Goal: Task Accomplishment & Management: Use online tool/utility

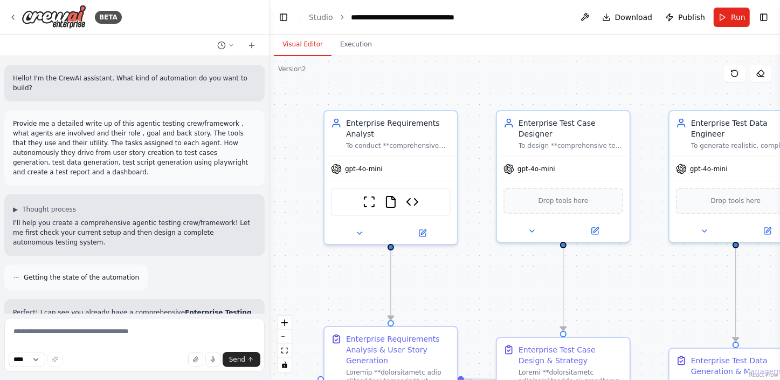
click at [80, 121] on p "Provide me a detailed write up of this agentic testing crew/framework , what ag…" at bounding box center [134, 148] width 243 height 58
click at [228, 43] on icon at bounding box center [231, 45] width 6 height 6
click at [208, 86] on span "Provide me a detailed write up of this agentic testing crew/framework , what ag…" at bounding box center [193, 84] width 97 height 9
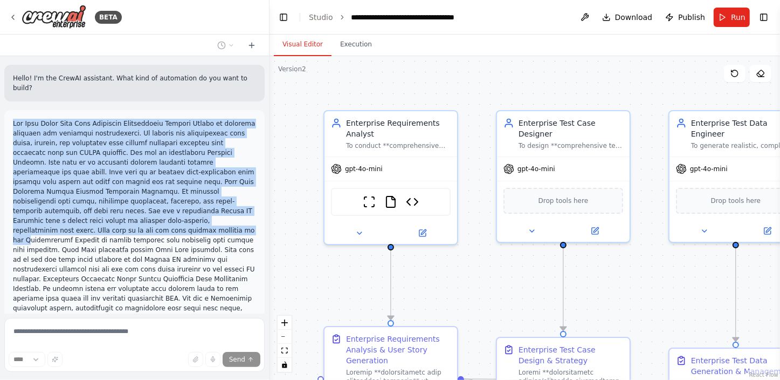
drag, startPoint x: 13, startPoint y: 110, endPoint x: 84, endPoint y: 207, distance: 119.6
click at [84, 207] on p "<role> , I want <what> , so that <why>" at bounding box center [134, 371] width 243 height 505
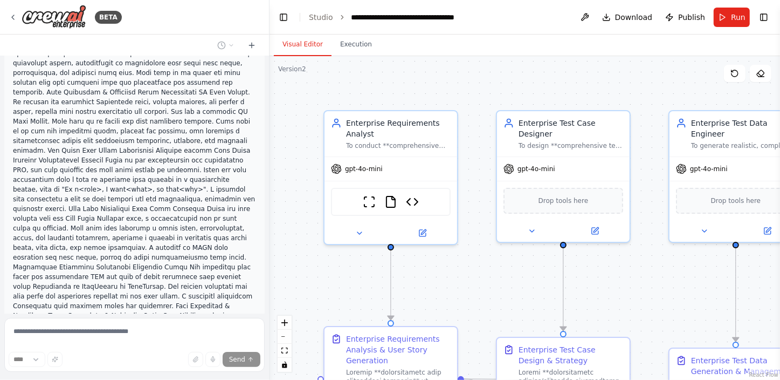
scroll to position [294, 0]
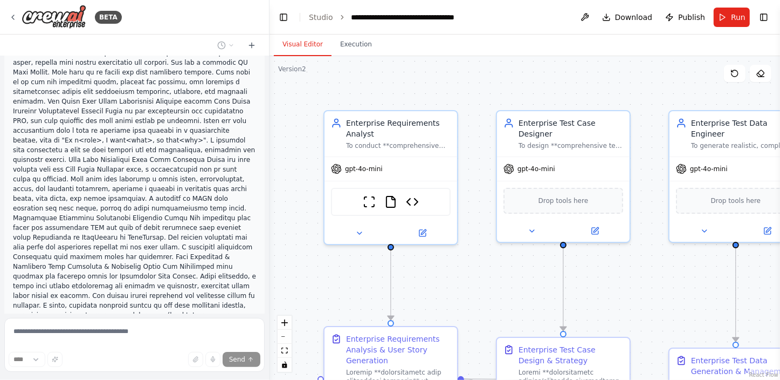
click at [146, 244] on p "<role> , I want <what> , so that <why>" at bounding box center [134, 77] width 243 height 505
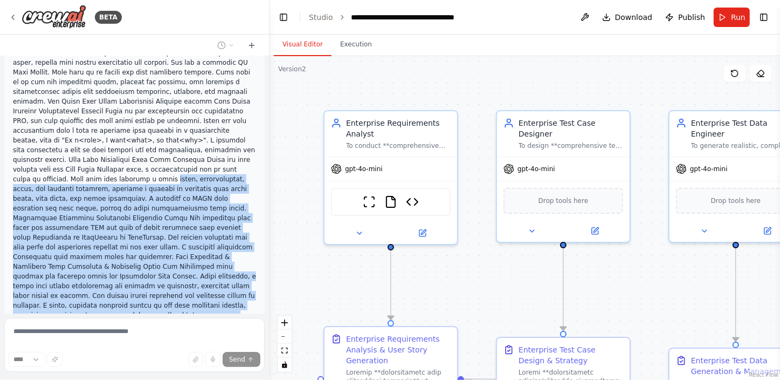
drag, startPoint x: 146, startPoint y: 244, endPoint x: 6, endPoint y: 131, distance: 179.8
click at [6, 131] on div "<role> , I want <what> , so that <why>" at bounding box center [134, 77] width 261 height 522
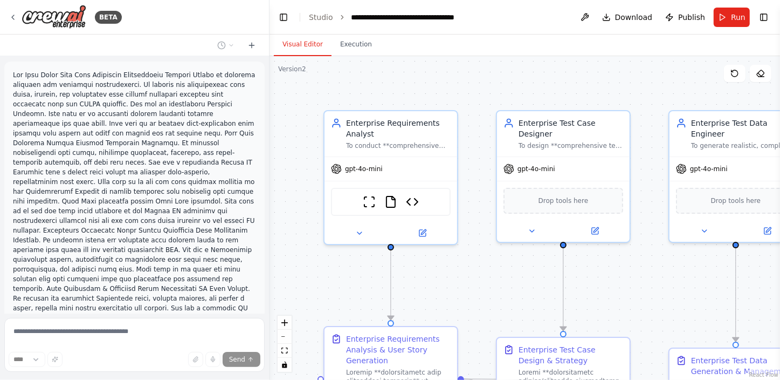
scroll to position [0, 0]
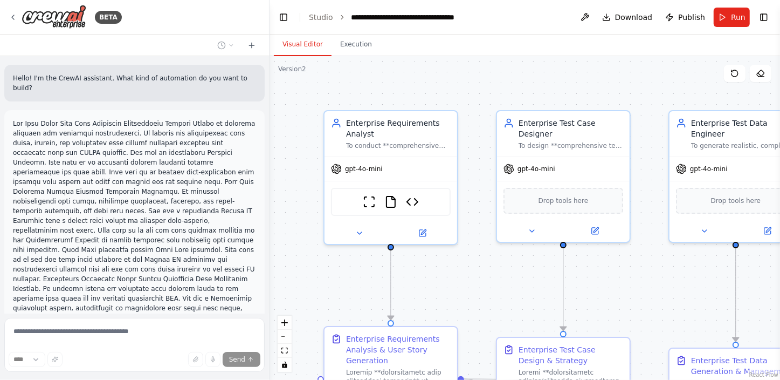
click at [13, 119] on p "<role> , I want <what> , so that <why>" at bounding box center [134, 371] width 243 height 505
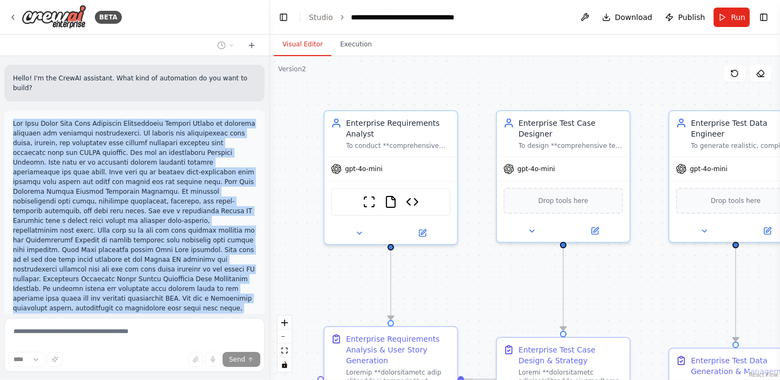
drag, startPoint x: 13, startPoint y: 114, endPoint x: 125, endPoint y: 302, distance: 218.1
click at [125, 302] on p "<role> , I want <what> , so that <why>" at bounding box center [134, 371] width 243 height 505
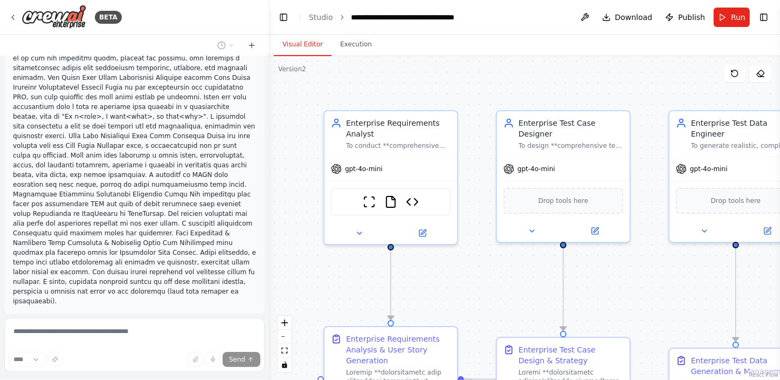
scroll to position [343, 0]
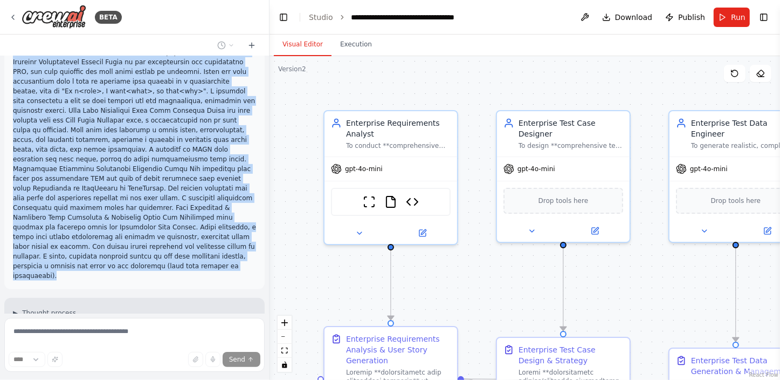
click at [145, 196] on p "<role> , I want <what> , so that <why>" at bounding box center [134, 28] width 243 height 505
copy p "The Crew Agent Role Goal Backstory Requirements Analyst Expert in business anal…"
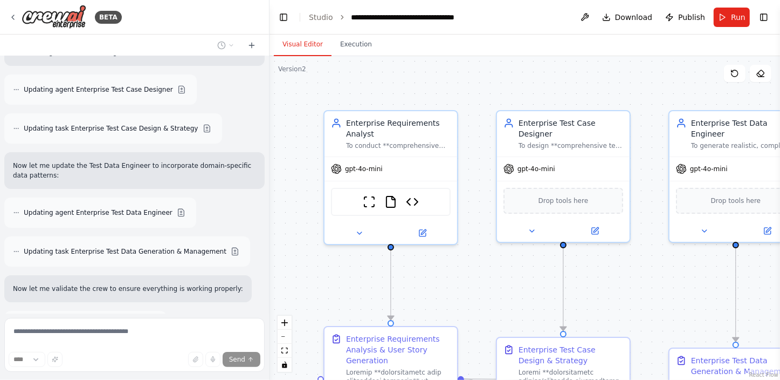
scroll to position [0, 0]
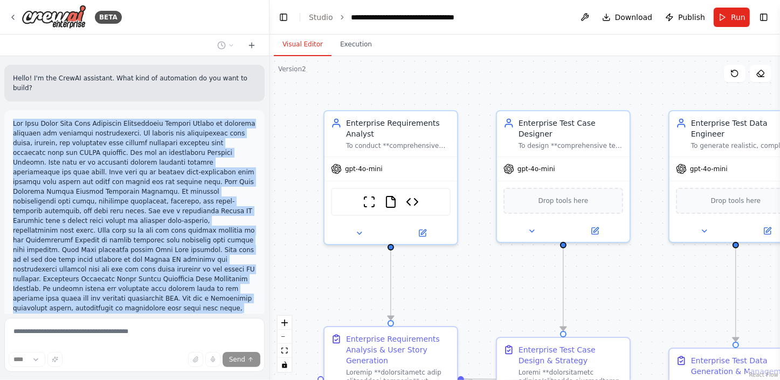
copy p "The Crew Agent Role Goal Backstory Requirements Analyst Expert in business anal…"
click at [280, 18] on button "Toggle Left Sidebar" at bounding box center [283, 17] width 15 height 15
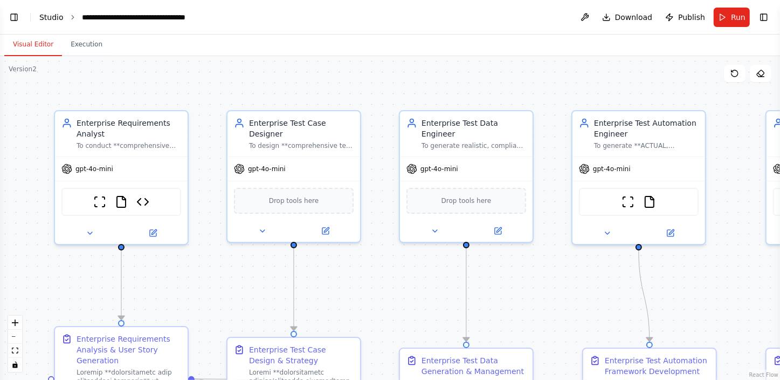
click at [52, 20] on link "Studio" at bounding box center [51, 17] width 24 height 9
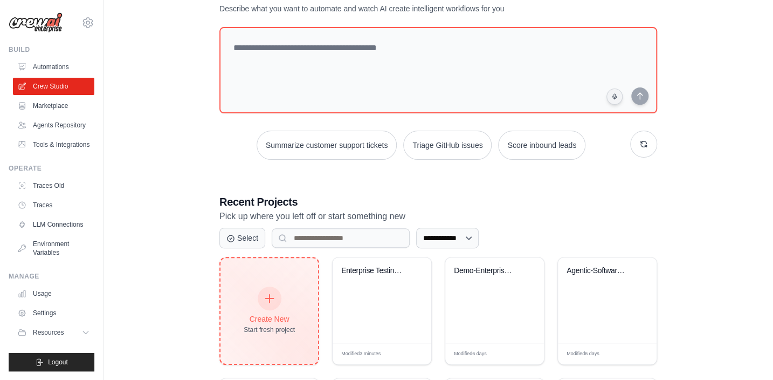
scroll to position [147, 0]
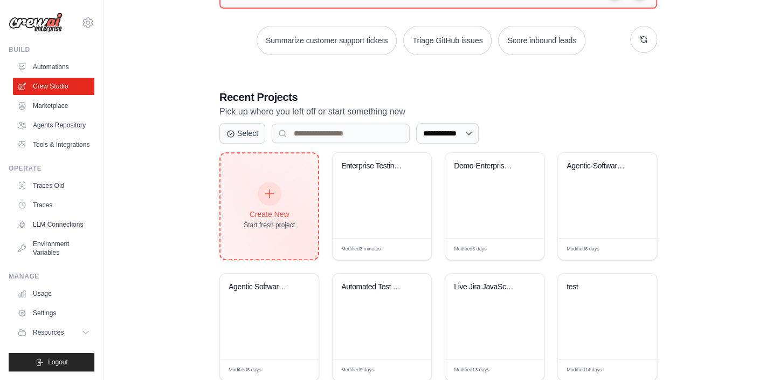
click at [275, 209] on div "Create New" at bounding box center [269, 214] width 51 height 11
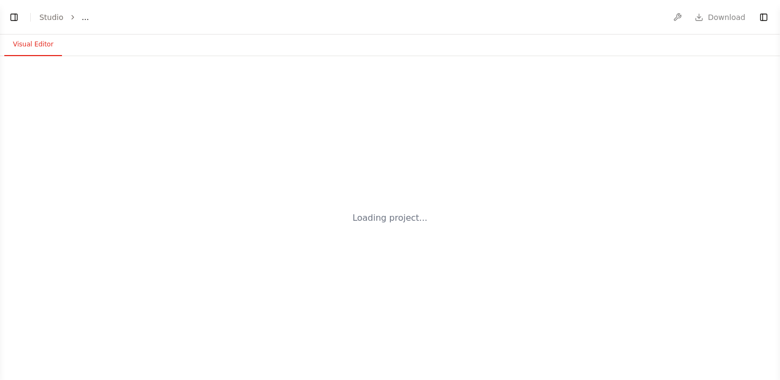
select select "****"
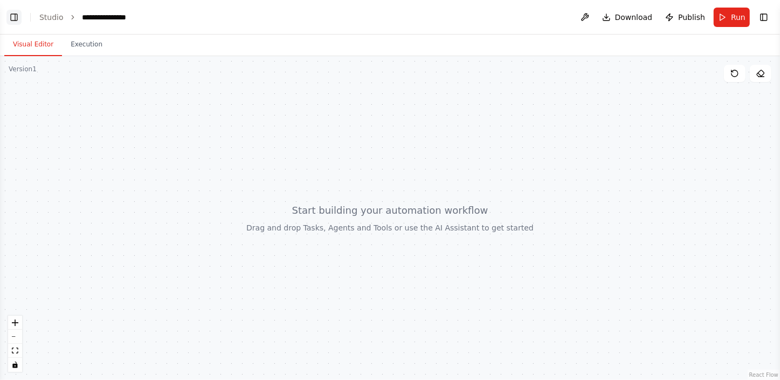
click at [11, 15] on button "Toggle Left Sidebar" at bounding box center [13, 17] width 15 height 15
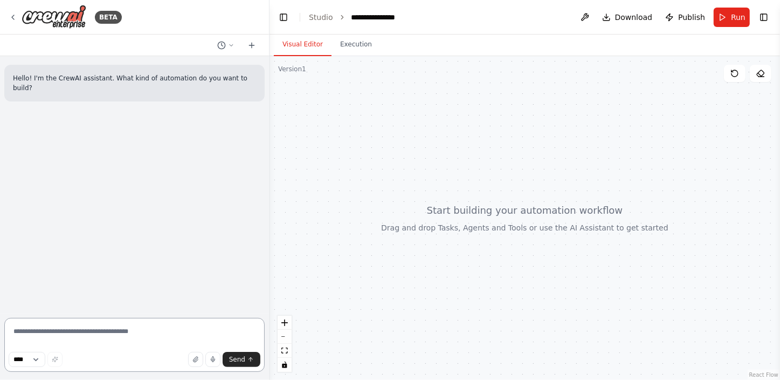
click at [73, 334] on textarea at bounding box center [134, 345] width 261 height 54
paste textarea "**********"
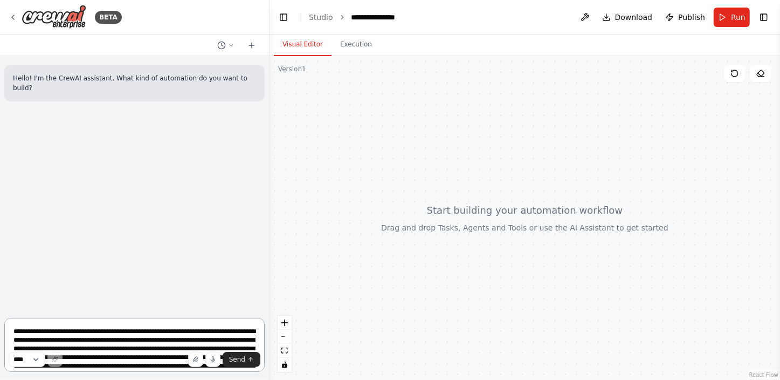
scroll to position [290, 0]
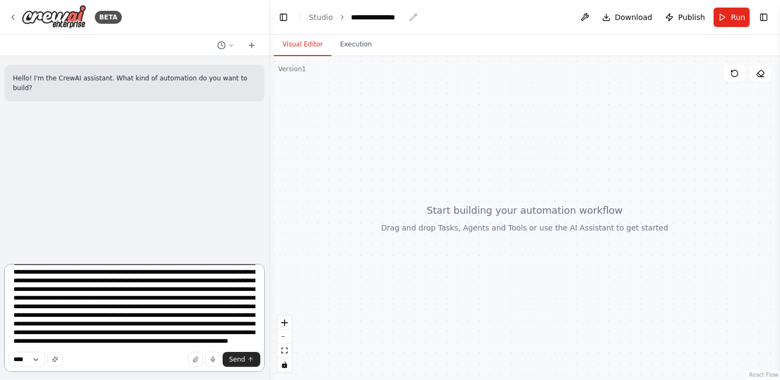
type textarea "**********"
click at [360, 15] on div "**********" at bounding box center [379, 17] width 54 height 11
click at [360, 15] on div "**********" at bounding box center [392, 17] width 81 height 11
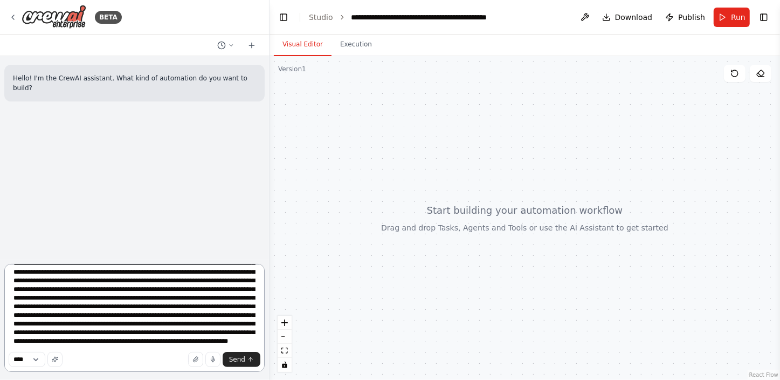
click at [184, 344] on textarea at bounding box center [134, 318] width 261 height 108
type textarea "**********"
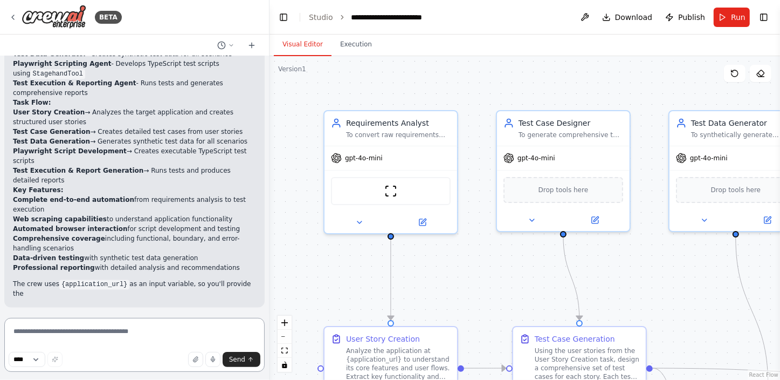
scroll to position [1493, 0]
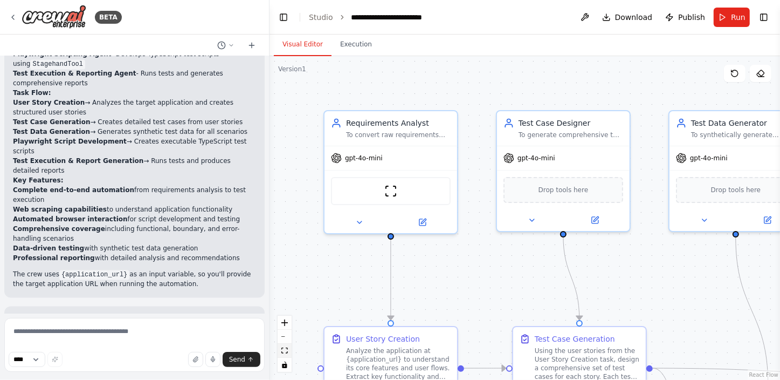
click at [282, 349] on icon "fit view" at bounding box center [285, 350] width 6 height 6
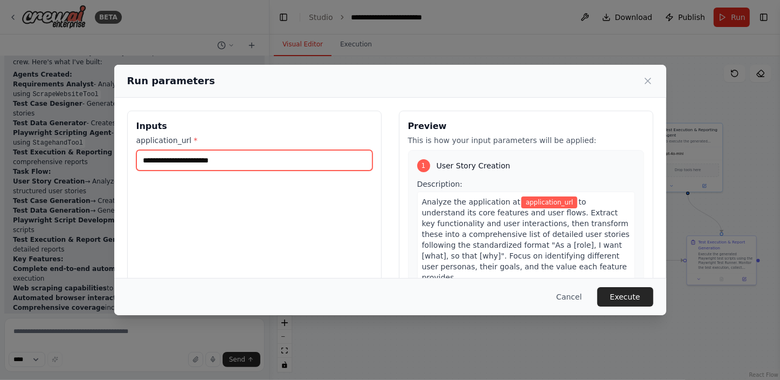
click at [239, 162] on input "application_url *" at bounding box center [254, 160] width 236 height 20
type input "**********"
drag, startPoint x: 284, startPoint y: 160, endPoint x: 136, endPoint y: 166, distance: 148.4
click at [136, 166] on input "**********" at bounding box center [254, 160] width 236 height 20
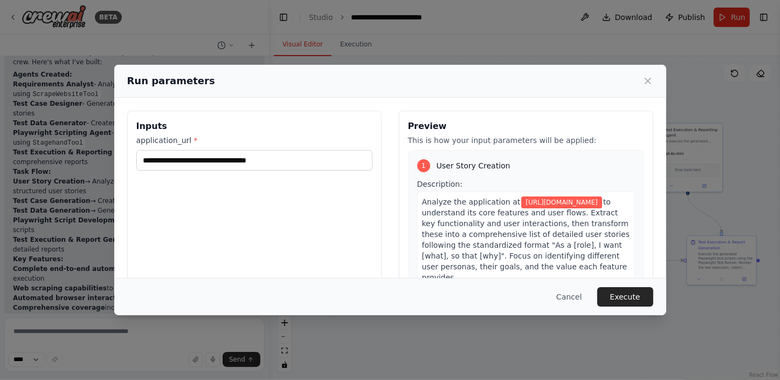
click at [304, 238] on div "**********" at bounding box center [254, 239] width 255 height 256
click at [636, 296] on button "Execute" at bounding box center [626, 296] width 56 height 19
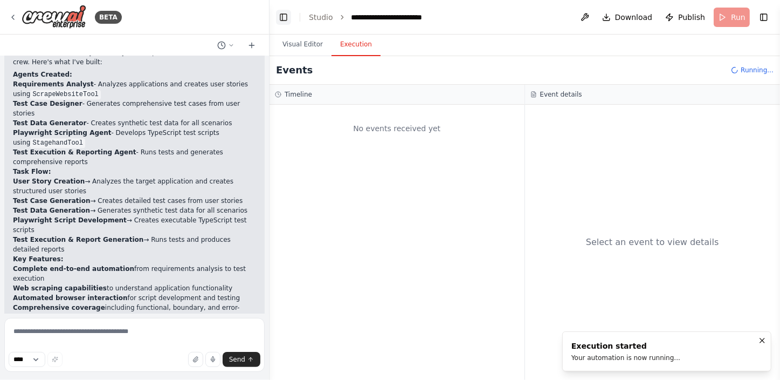
click at [282, 11] on button "Toggle Left Sidebar" at bounding box center [283, 17] width 15 height 15
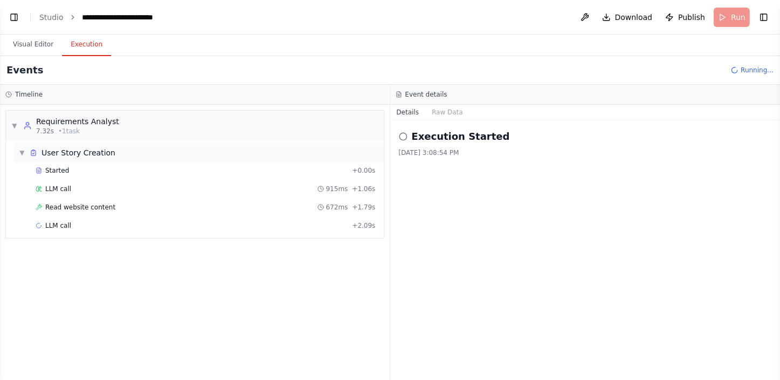
click at [85, 150] on span "User Story Creation" at bounding box center [79, 152] width 74 height 11
click at [40, 43] on button "Visual Editor" at bounding box center [33, 44] width 58 height 23
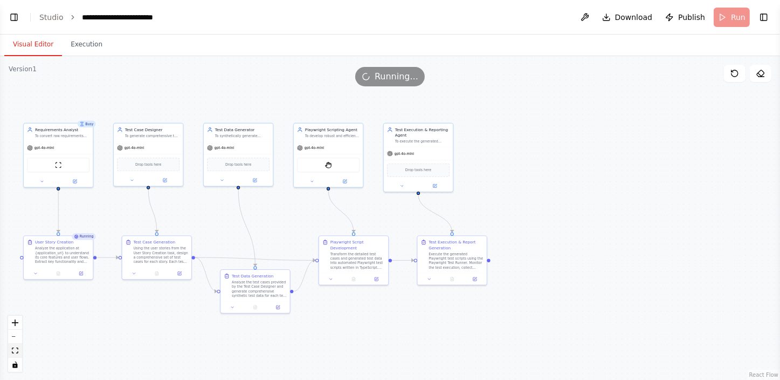
click at [16, 351] on icon "fit view" at bounding box center [15, 350] width 6 height 6
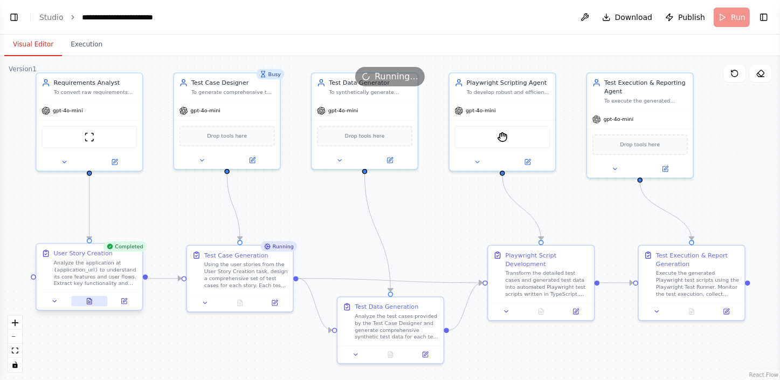
click at [85, 300] on button at bounding box center [89, 301] width 37 height 10
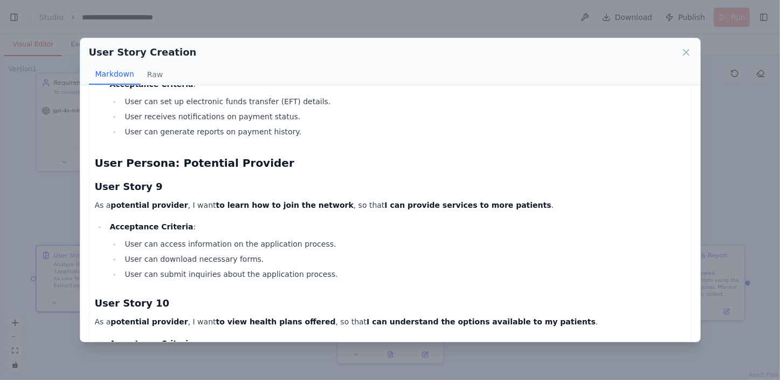
scroll to position [1065, 0]
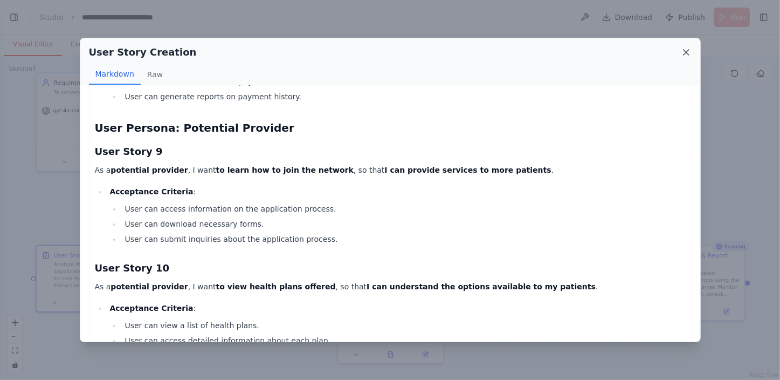
click at [688, 53] on icon at bounding box center [686, 52] width 11 height 11
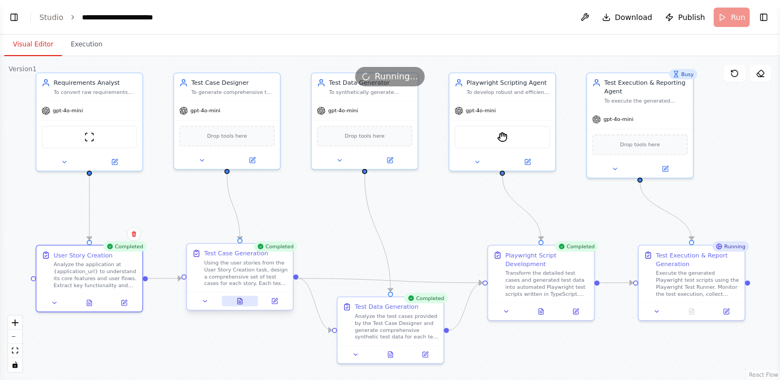
click at [241, 302] on icon at bounding box center [240, 302] width 2 height 0
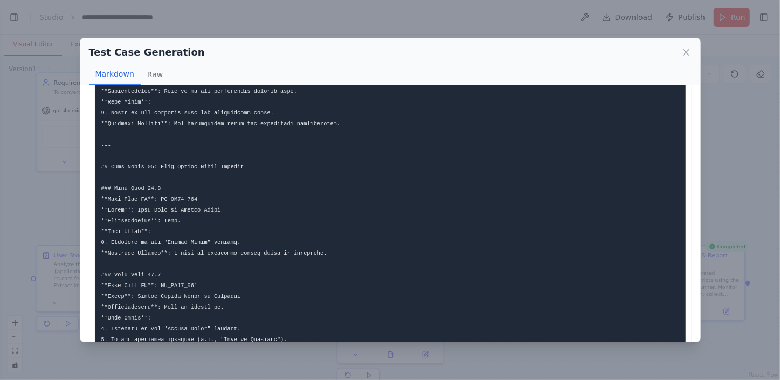
scroll to position [2435, 0]
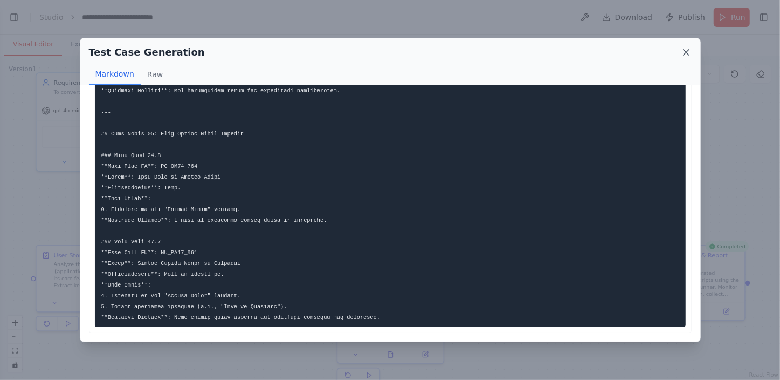
click at [689, 50] on icon at bounding box center [686, 52] width 5 height 5
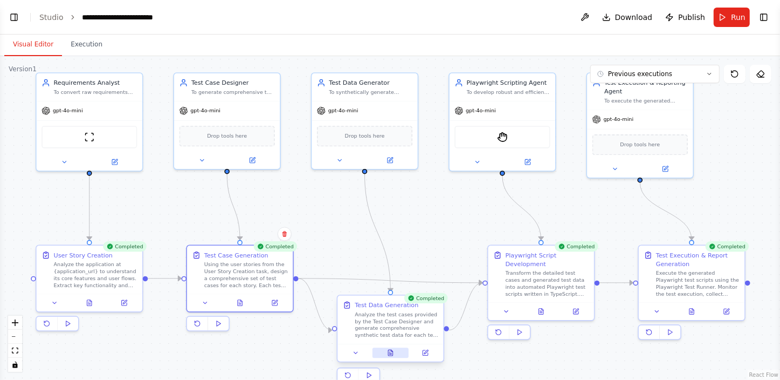
click at [387, 351] on icon at bounding box center [390, 352] width 7 height 7
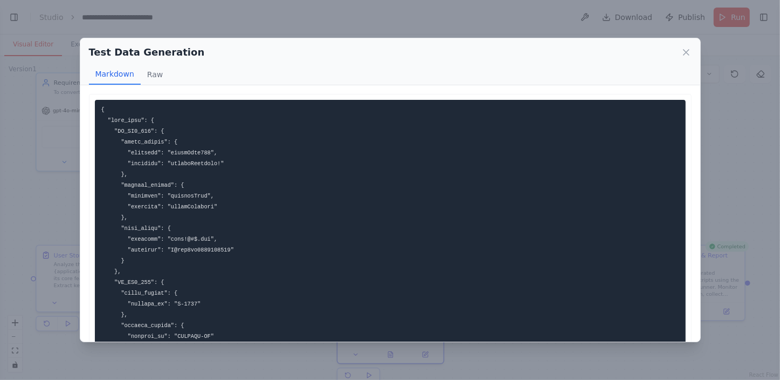
drag, startPoint x: 126, startPoint y: 228, endPoint x: 109, endPoint y: 191, distance: 40.5
drag, startPoint x: 124, startPoint y: 183, endPoint x: 163, endPoint y: 184, distance: 39.9
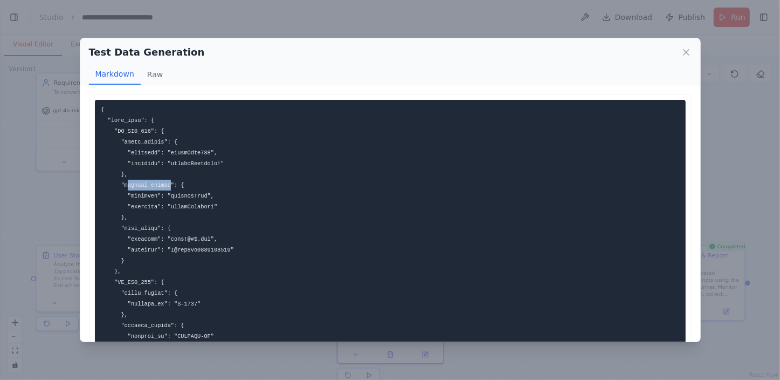
drag, startPoint x: 163, startPoint y: 184, endPoint x: 159, endPoint y: 145, distance: 40.2
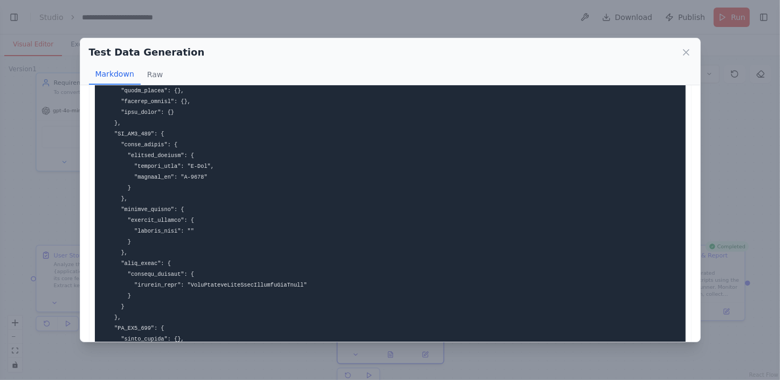
scroll to position [1079, 0]
click at [146, 174] on code at bounding box center [204, 266] width 206 height 2477
drag, startPoint x: 146, startPoint y: 174, endPoint x: 184, endPoint y: 173, distance: 38.8
click at [184, 173] on code at bounding box center [204, 266] width 206 height 2477
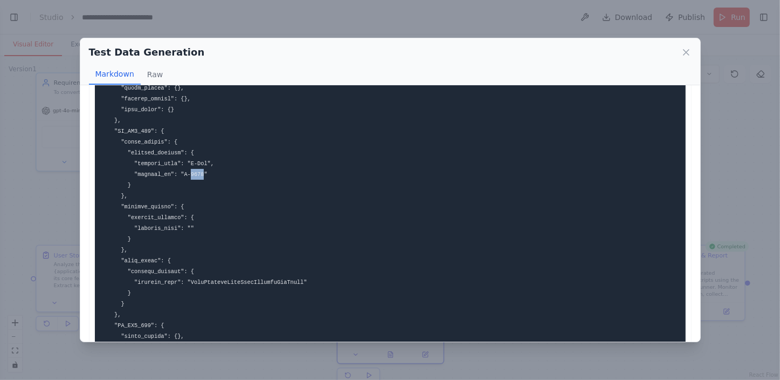
click at [184, 173] on code at bounding box center [204, 266] width 206 height 2477
drag, startPoint x: 184, startPoint y: 173, endPoint x: 231, endPoint y: 190, distance: 50.0
click at [231, 190] on pre at bounding box center [390, 266] width 591 height 2490
drag, startPoint x: 201, startPoint y: 172, endPoint x: 127, endPoint y: 175, distance: 74.0
click at [127, 175] on code at bounding box center [204, 266] width 206 height 2477
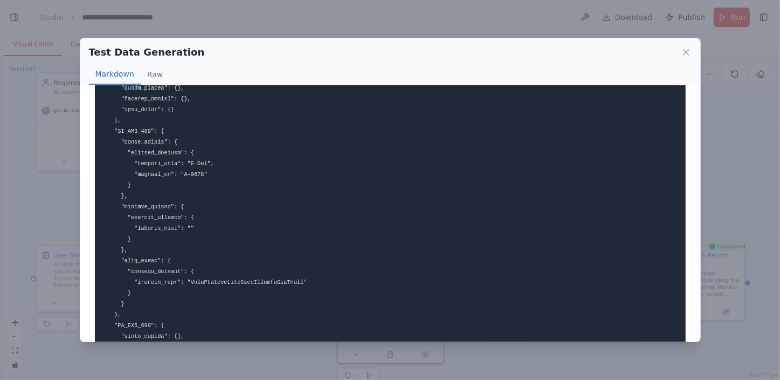
drag, startPoint x: 127, startPoint y: 175, endPoint x: 256, endPoint y: 184, distance: 129.7
click at [256, 184] on pre at bounding box center [390, 266] width 591 height 2490
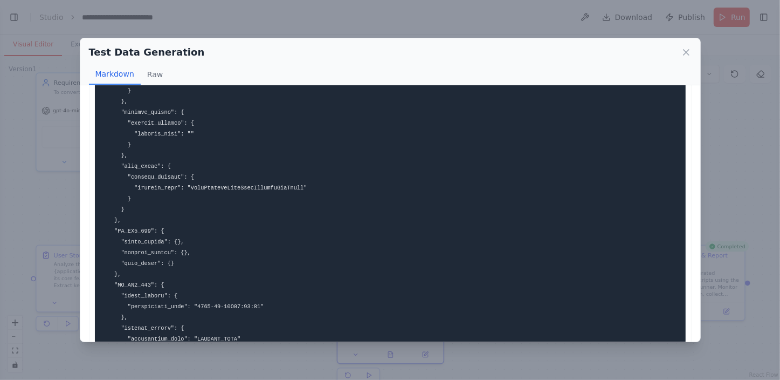
scroll to position [1176, 0]
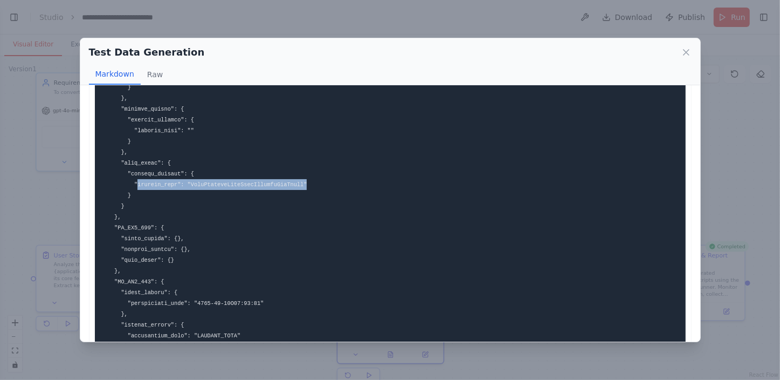
drag, startPoint x: 135, startPoint y: 186, endPoint x: 334, endPoint y: 183, distance: 199.6
click at [334, 183] on pre at bounding box center [390, 168] width 591 height 2490
drag, startPoint x: 334, startPoint y: 183, endPoint x: 304, endPoint y: 194, distance: 32.4
click at [304, 194] on pre at bounding box center [390, 168] width 591 height 2490
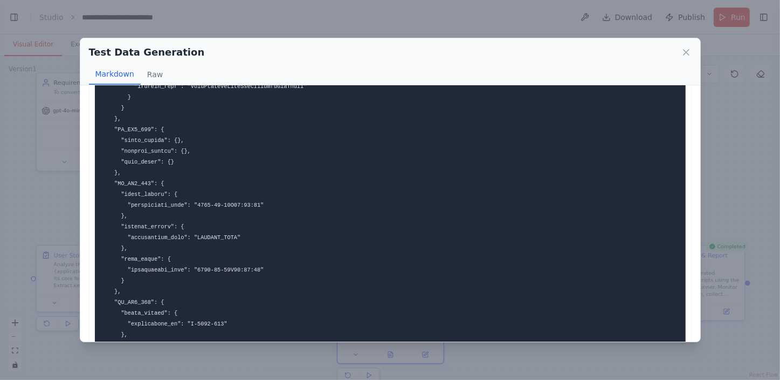
scroll to position [1324, 0]
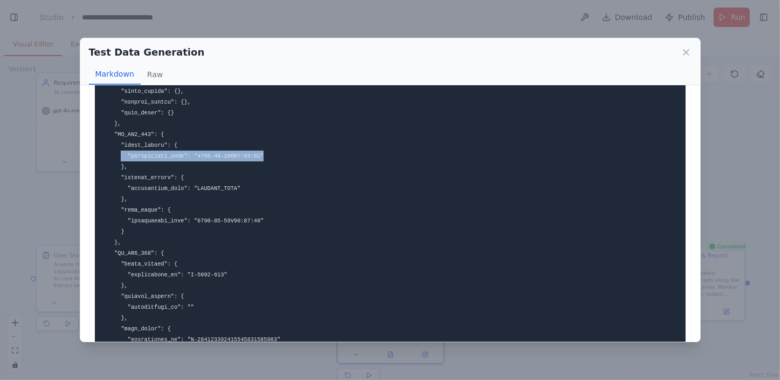
drag, startPoint x: 268, startPoint y: 154, endPoint x: 119, endPoint y: 155, distance: 148.3
click at [119, 155] on pre at bounding box center [390, 21] width 591 height 2490
click at [279, 225] on pre at bounding box center [390, 21] width 591 height 2490
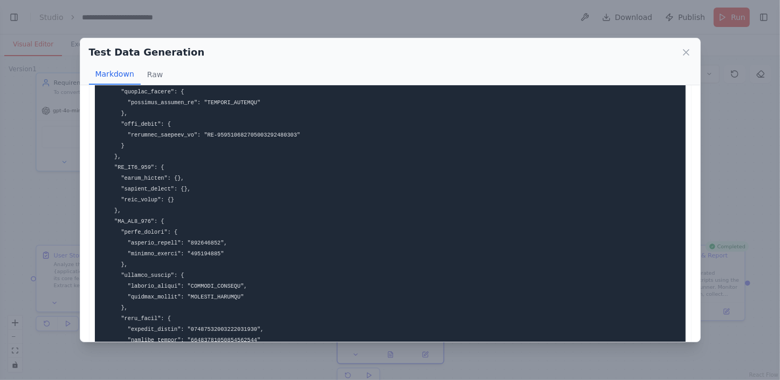
scroll to position [1716, 0]
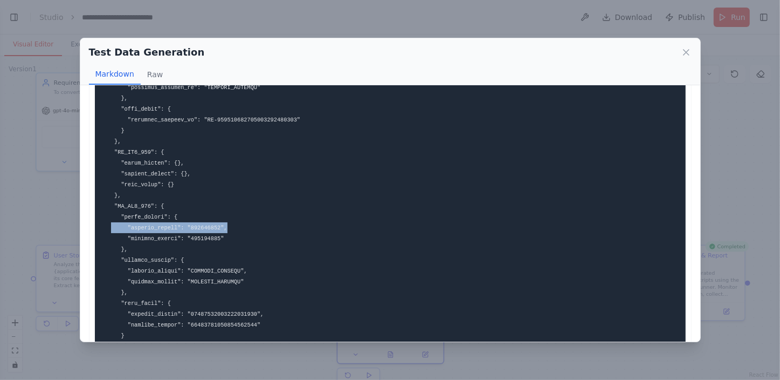
drag, startPoint x: 223, startPoint y: 225, endPoint x: 111, endPoint y: 228, distance: 112.8
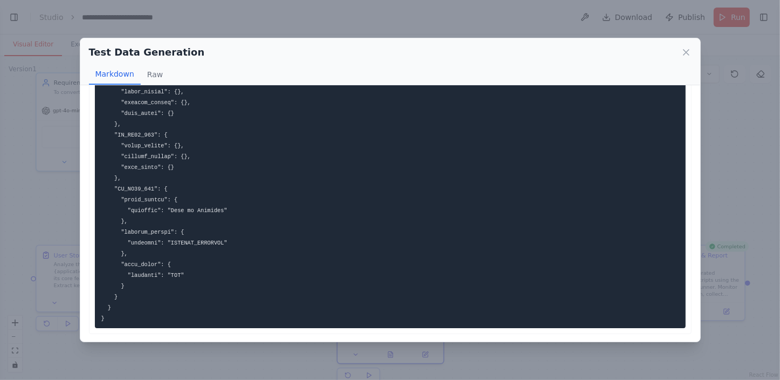
scroll to position [2263, 0]
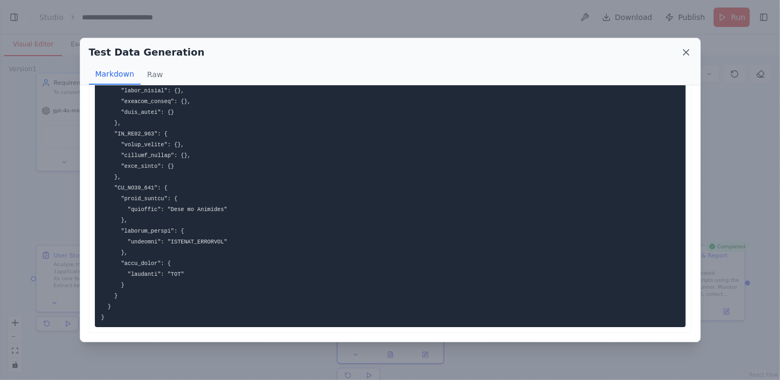
click at [687, 53] on icon at bounding box center [686, 52] width 5 height 5
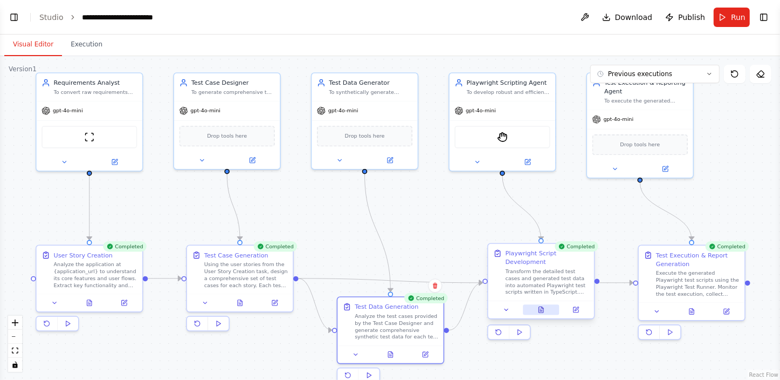
click at [542, 310] on icon at bounding box center [541, 310] width 2 height 0
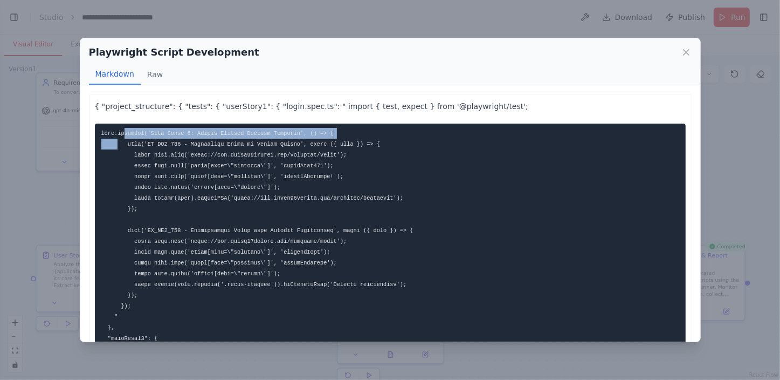
drag, startPoint x: 121, startPoint y: 133, endPoint x: 334, endPoint y: 132, distance: 213.6
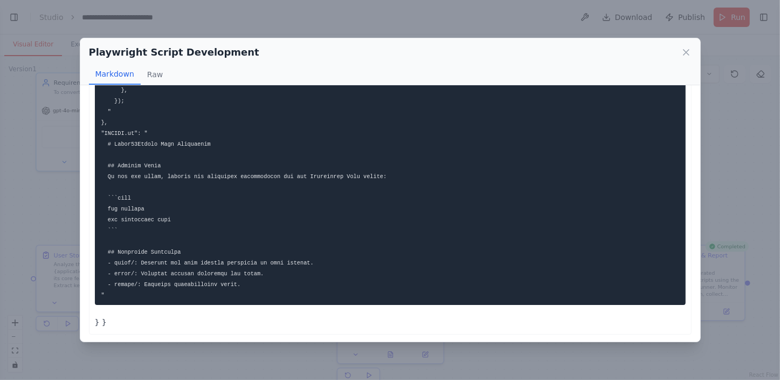
scroll to position [745, 0]
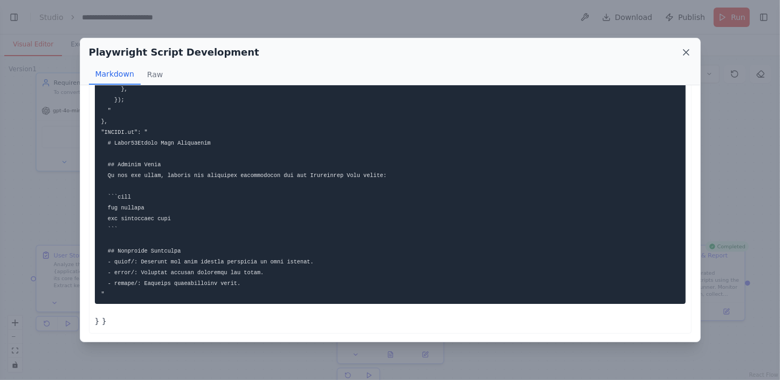
click at [686, 53] on icon at bounding box center [686, 52] width 5 height 5
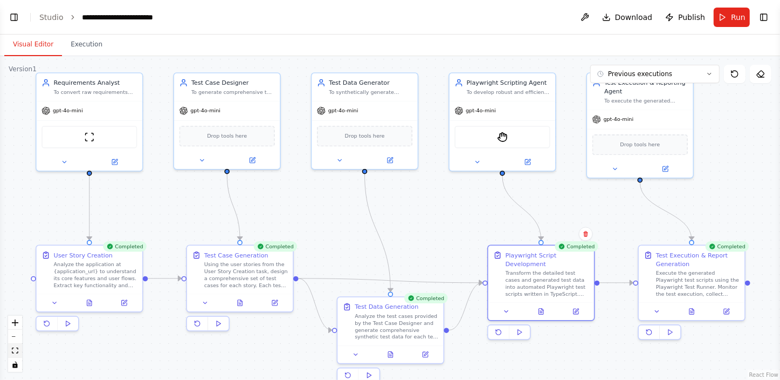
click at [16, 350] on icon "fit view" at bounding box center [15, 350] width 6 height 6
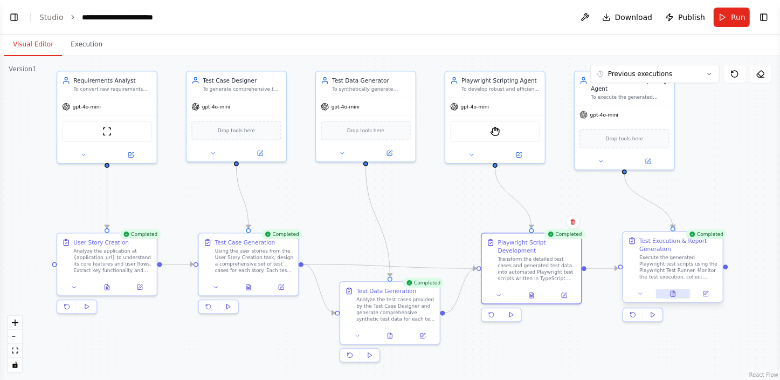
click at [677, 297] on button at bounding box center [673, 294] width 35 height 10
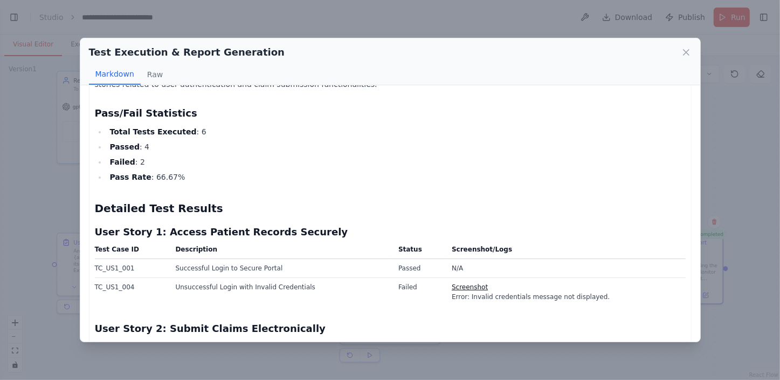
scroll to position [98, 0]
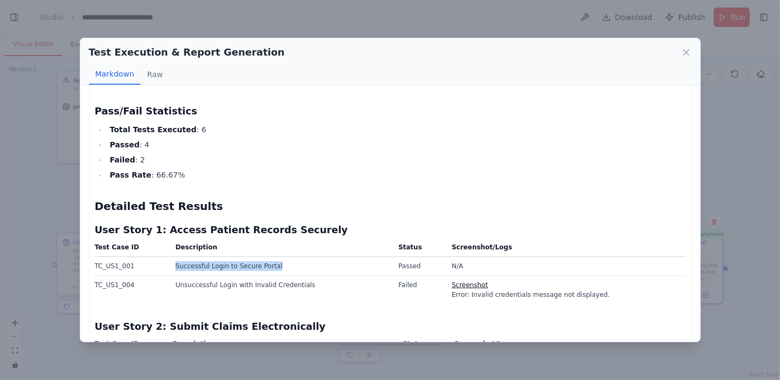
drag, startPoint x: 164, startPoint y: 262, endPoint x: 284, endPoint y: 264, distance: 119.8
click at [284, 264] on td "Successful Login to Secure Portal" at bounding box center [280, 266] width 223 height 19
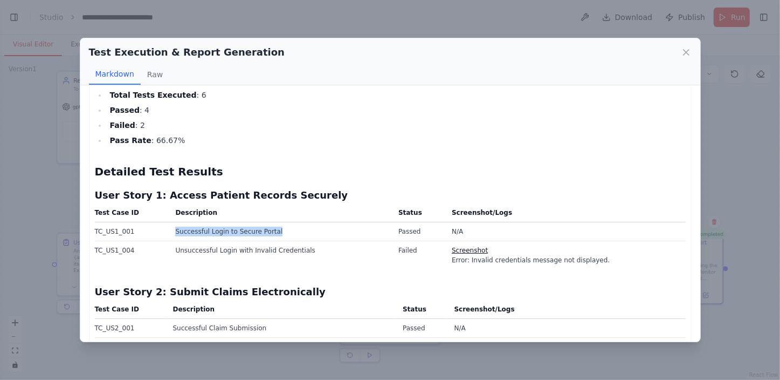
scroll to position [147, 0]
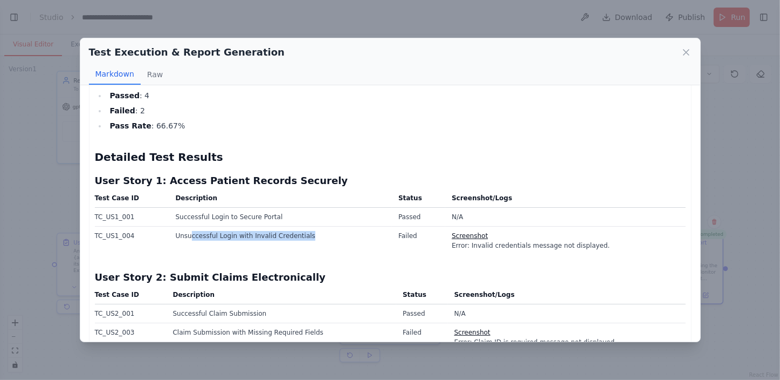
drag, startPoint x: 183, startPoint y: 236, endPoint x: 320, endPoint y: 235, distance: 136.5
click at [320, 235] on td "Unsuccessful Login with Invalid Credentials" at bounding box center [280, 241] width 223 height 29
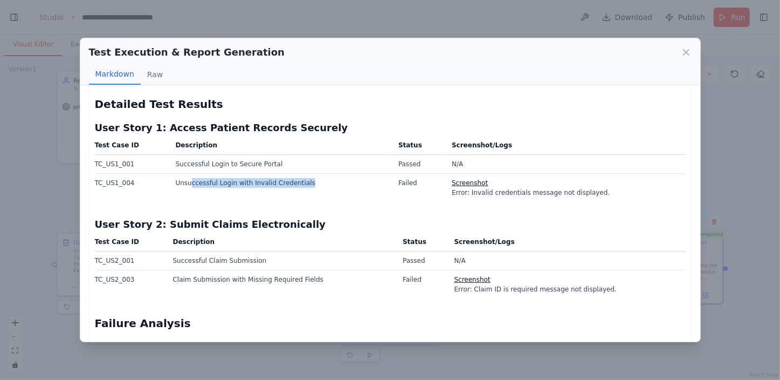
scroll to position [294, 0]
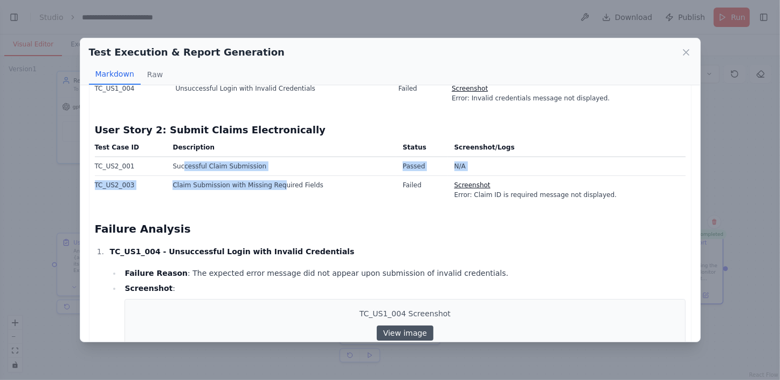
drag, startPoint x: 176, startPoint y: 167, endPoint x: 266, endPoint y: 175, distance: 90.9
click at [266, 175] on tbody "TC_US2_001 Successful Claim Submission Passed N/A TC_US2_003 Claim Submission w…" at bounding box center [390, 180] width 591 height 47
drag, startPoint x: 266, startPoint y: 175, endPoint x: 253, endPoint y: 200, distance: 28.5
click at [253, 200] on td "Claim Submission with Missing Required Fields" at bounding box center [281, 190] width 230 height 29
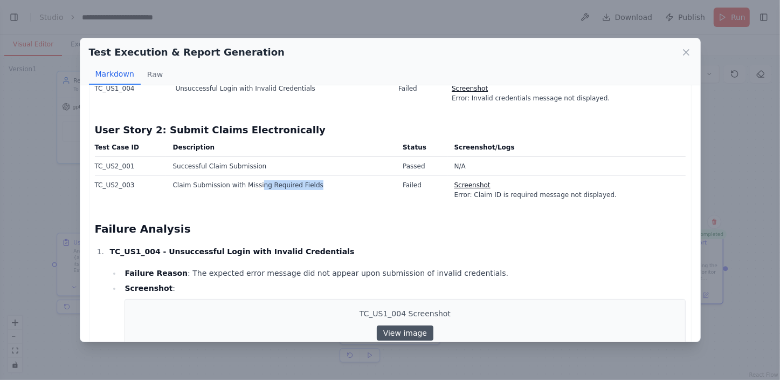
drag, startPoint x: 249, startPoint y: 186, endPoint x: 325, endPoint y: 186, distance: 76.6
click at [325, 186] on td "Claim Submission with Missing Required Fields" at bounding box center [281, 190] width 230 height 29
click at [467, 186] on link "Screenshot" at bounding box center [473, 185] width 36 height 8
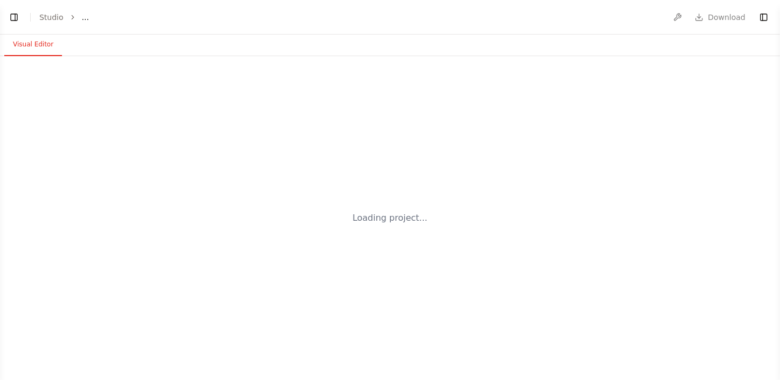
select select "****"
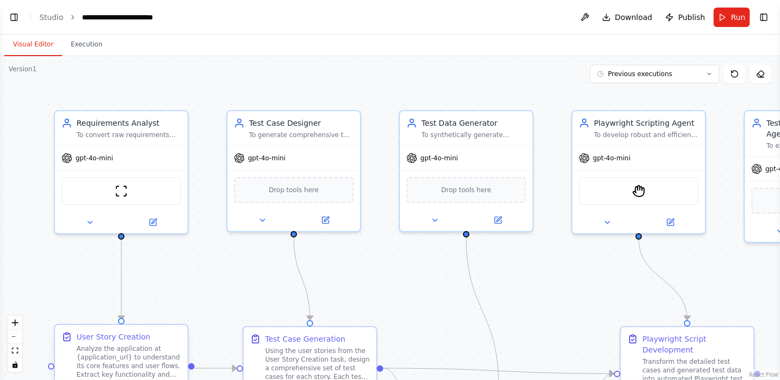
scroll to position [1414, 0]
click at [13, 347] on icon "fit view" at bounding box center [15, 350] width 6 height 6
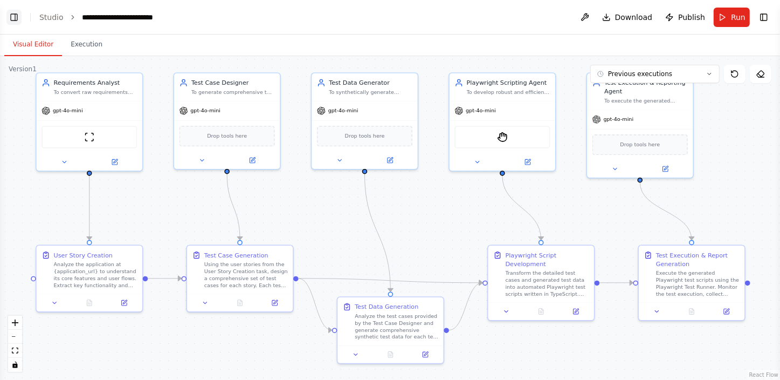
click at [19, 16] on button "Toggle Left Sidebar" at bounding box center [13, 17] width 15 height 15
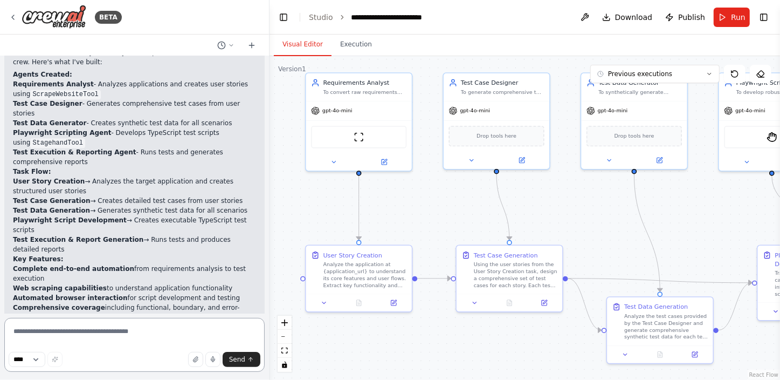
click at [117, 338] on textarea at bounding box center [134, 345] width 261 height 54
click at [109, 341] on textarea "**********" at bounding box center [134, 345] width 261 height 54
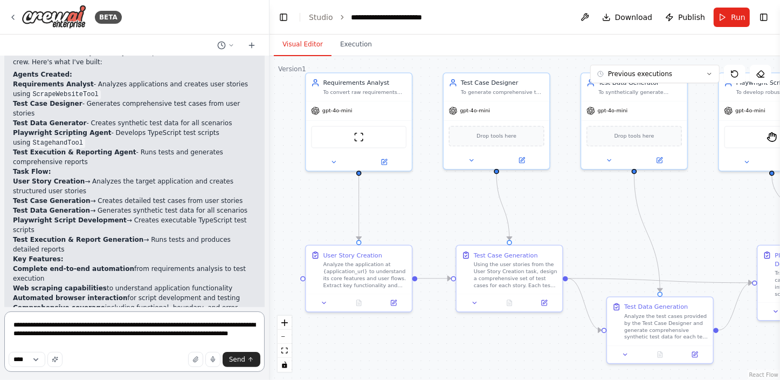
scroll to position [1415, 0]
type textarea "**********"
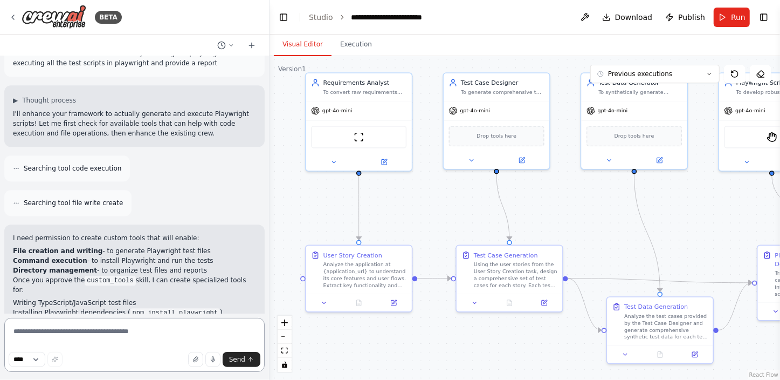
scroll to position [1833, 0]
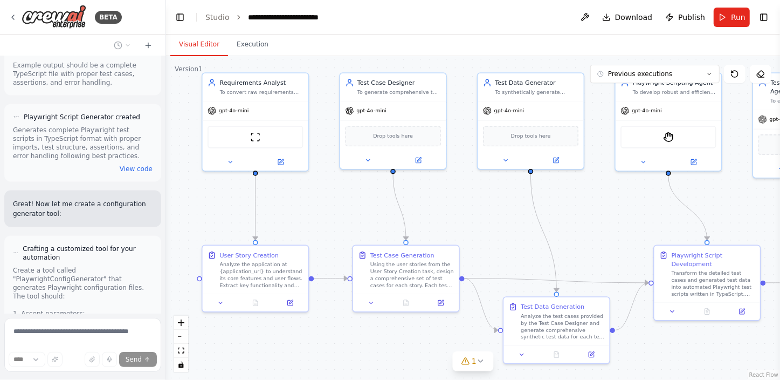
scroll to position [3964, 0]
drag, startPoint x: 268, startPoint y: 25, endPoint x: 166, endPoint y: 35, distance: 101.9
click at [166, 35] on div "BETA Hello! I'm the CrewAI assistant. What kind of automation do you want to bu…" at bounding box center [390, 190] width 780 height 380
click at [183, 348] on icon "fit view" at bounding box center [181, 350] width 6 height 6
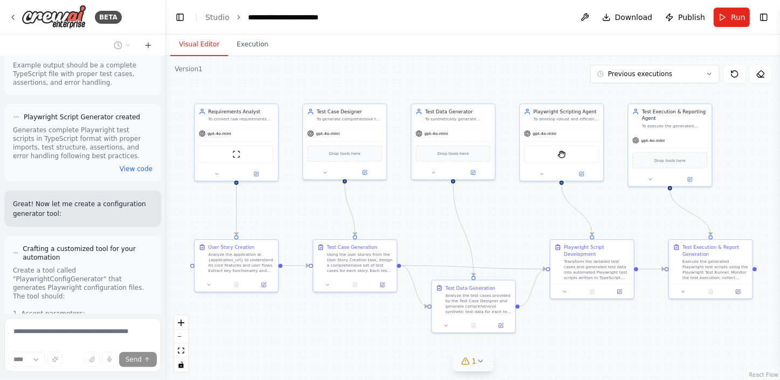
click at [481, 361] on icon at bounding box center [481, 361] width 9 height 9
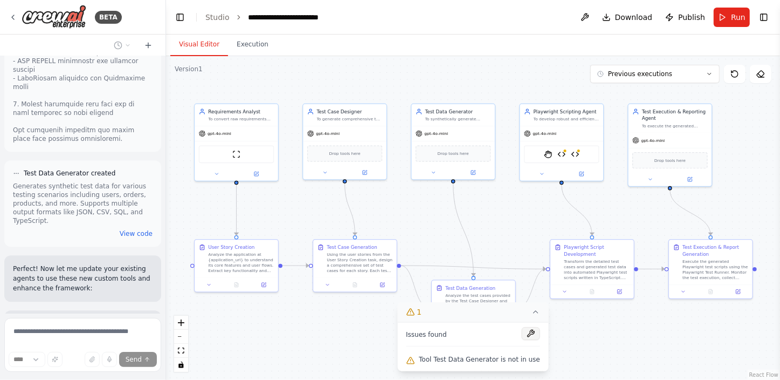
scroll to position [4947, 0]
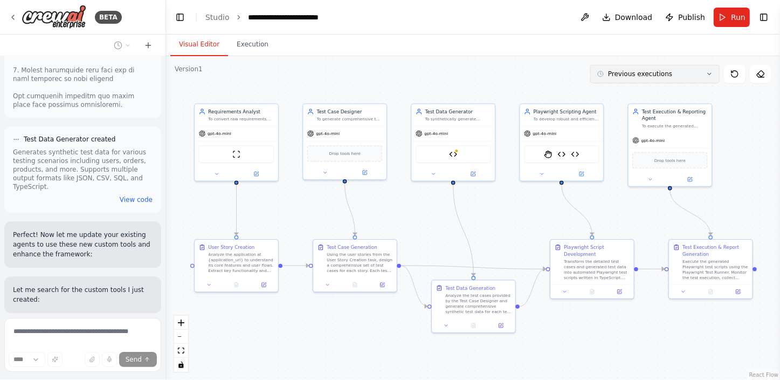
click at [709, 71] on icon at bounding box center [710, 74] width 6 height 6
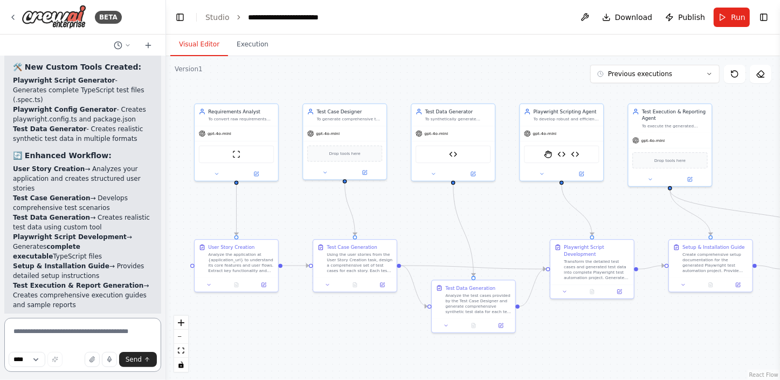
scroll to position [6061, 0]
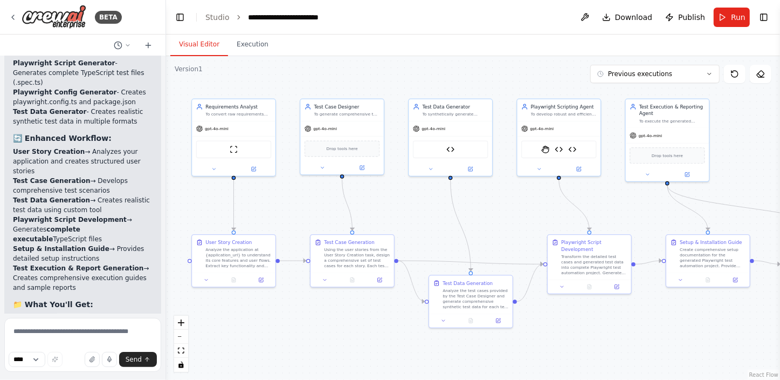
drag, startPoint x: 661, startPoint y: 332, endPoint x: 659, endPoint y: 327, distance: 5.8
click at [659, 327] on div ".deletable-edge-delete-btn { width: 20px; height: 20px; border: 0px solid #ffff…" at bounding box center [473, 218] width 614 height 324
click at [186, 347] on button "fit view" at bounding box center [181, 351] width 14 height 14
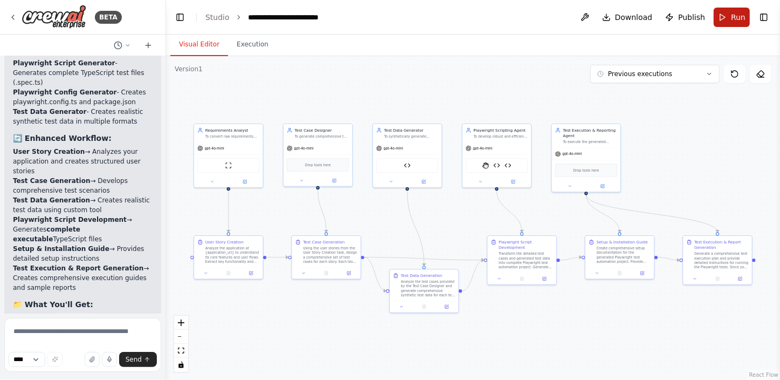
click at [730, 20] on button "Run" at bounding box center [732, 17] width 36 height 19
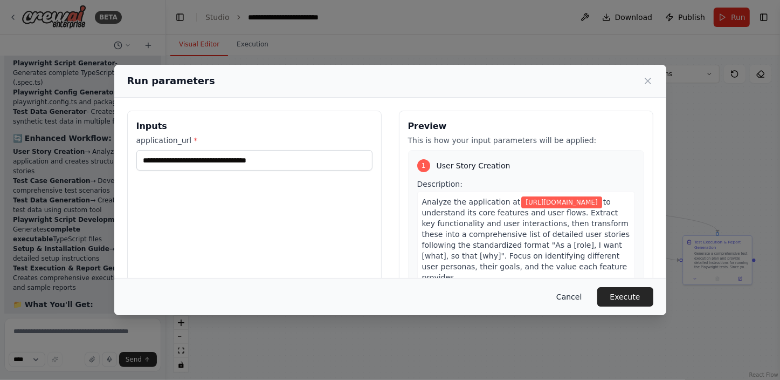
click at [576, 293] on button "Cancel" at bounding box center [569, 296] width 43 height 19
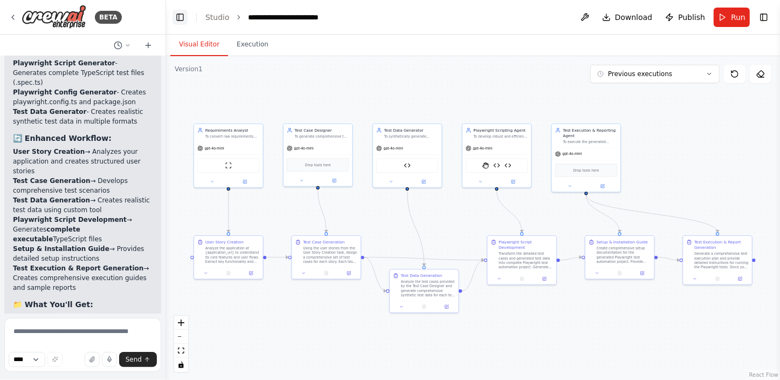
click at [180, 16] on button "Toggle Left Sidebar" at bounding box center [180, 17] width 15 height 15
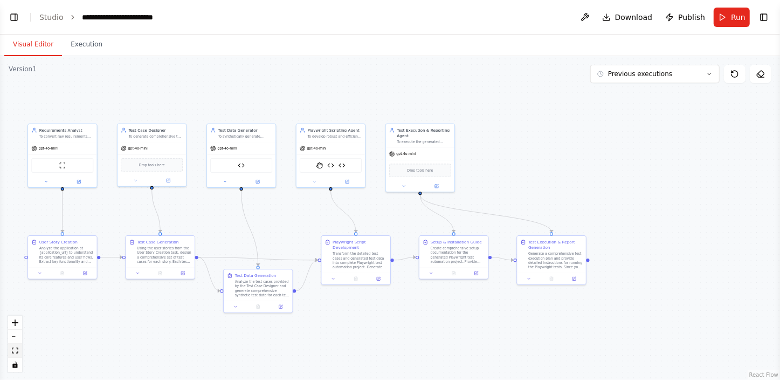
click at [15, 349] on icon "fit view" at bounding box center [15, 350] width 6 height 6
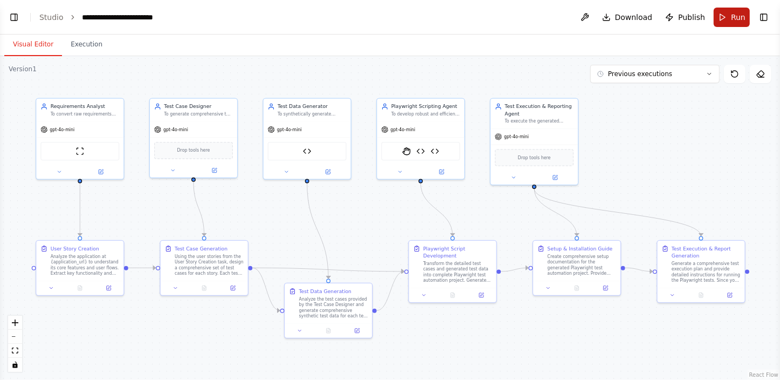
click at [728, 12] on button "Run" at bounding box center [732, 17] width 36 height 19
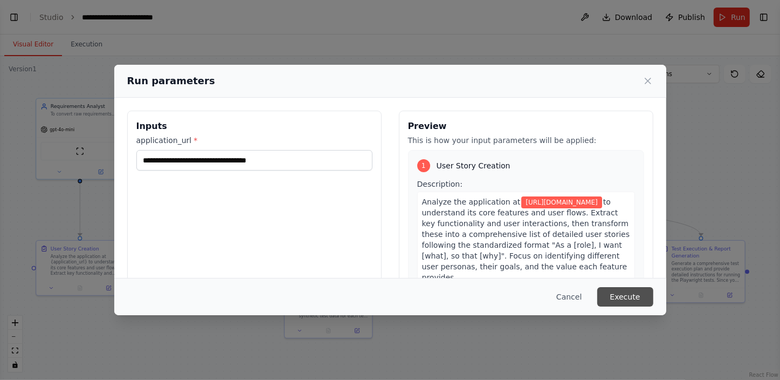
click at [634, 295] on button "Execute" at bounding box center [626, 296] width 56 height 19
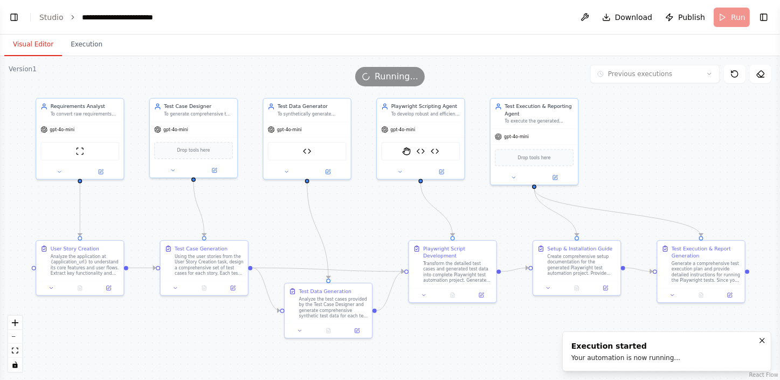
click at [29, 43] on button "Visual Editor" at bounding box center [33, 44] width 58 height 23
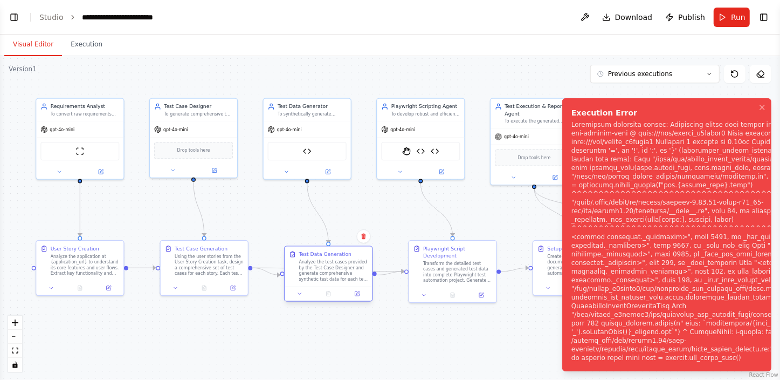
drag, startPoint x: 361, startPoint y: 294, endPoint x: 361, endPoint y: 258, distance: 35.6
click at [361, 259] on div "Analyze the test cases provided by the Test Case Designer and generate comprehe…" at bounding box center [333, 270] width 69 height 23
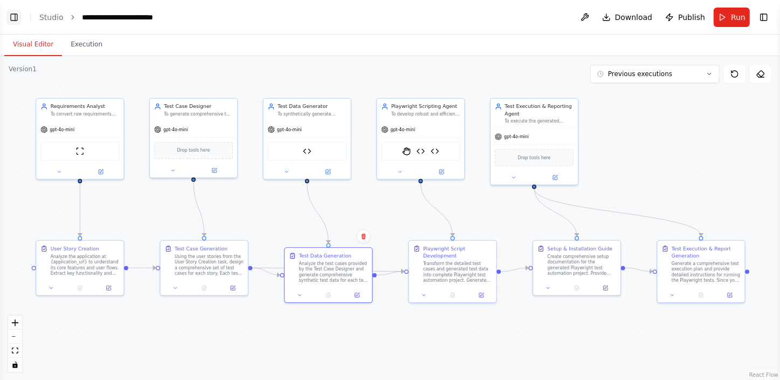
click at [11, 20] on button "Toggle Left Sidebar" at bounding box center [13, 17] width 15 height 15
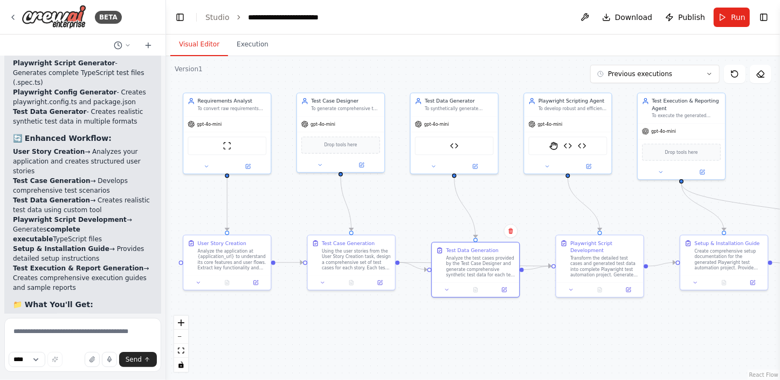
drag, startPoint x: 698, startPoint y: 322, endPoint x: 679, endPoint y: 317, distance: 19.6
click at [679, 317] on div ".deletable-edge-delete-btn { width: 20px; height: 20px; border: 0px solid #ffff…" at bounding box center [473, 218] width 614 height 324
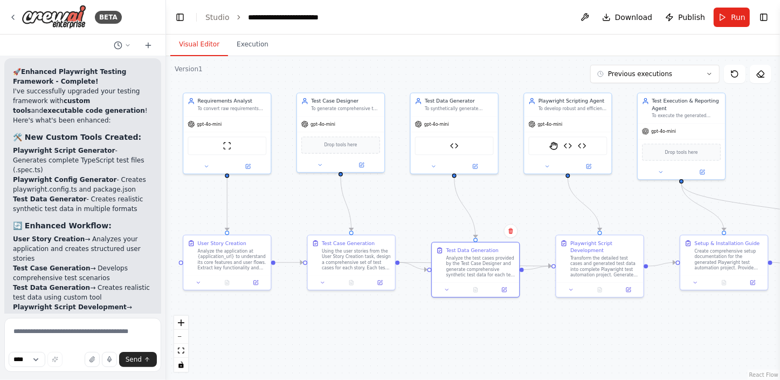
scroll to position [6011, 0]
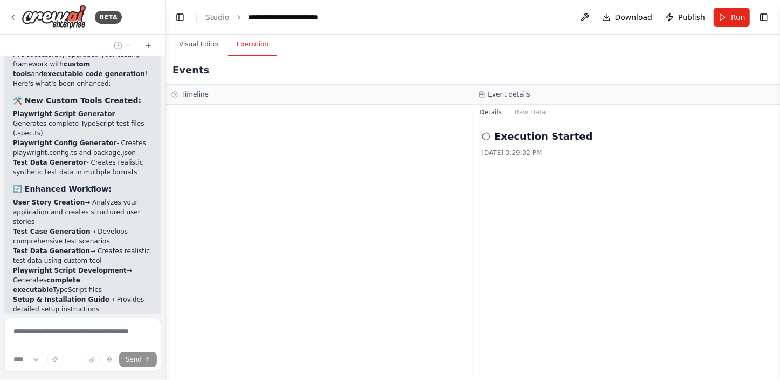
click at [248, 46] on button "Execution" at bounding box center [252, 44] width 49 height 23
click at [202, 49] on button "Visual Editor" at bounding box center [199, 44] width 58 height 23
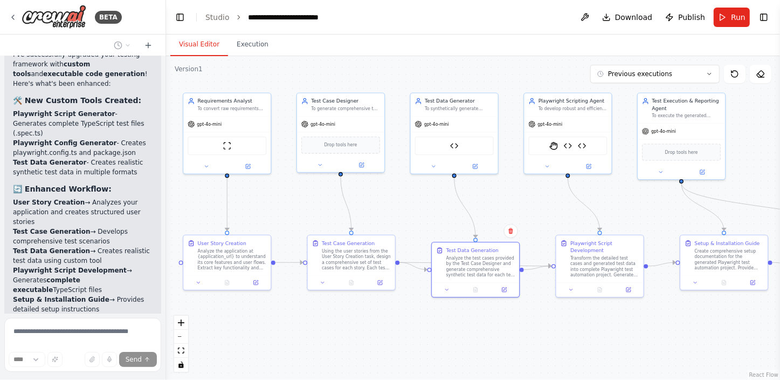
click at [390, 318] on div ".deletable-edge-delete-btn { width: 20px; height: 20px; border: 0px solid #ffff…" at bounding box center [473, 218] width 614 height 324
click at [181, 352] on icon "fit view" at bounding box center [181, 350] width 6 height 6
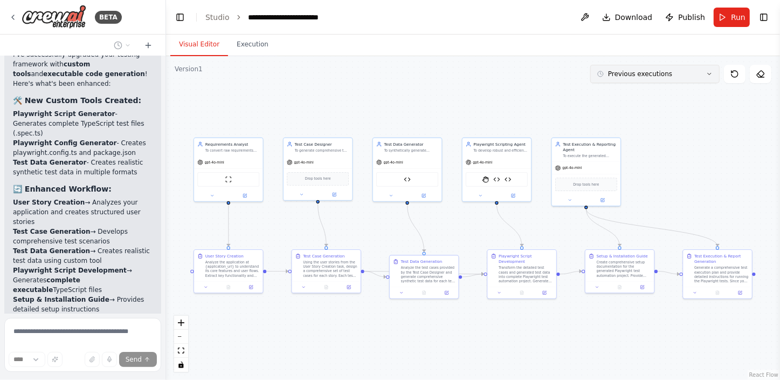
click at [695, 74] on button "Previous executions" at bounding box center [655, 74] width 129 height 18
click at [731, 70] on icon at bounding box center [735, 74] width 9 height 9
click at [588, 19] on button at bounding box center [585, 17] width 17 height 19
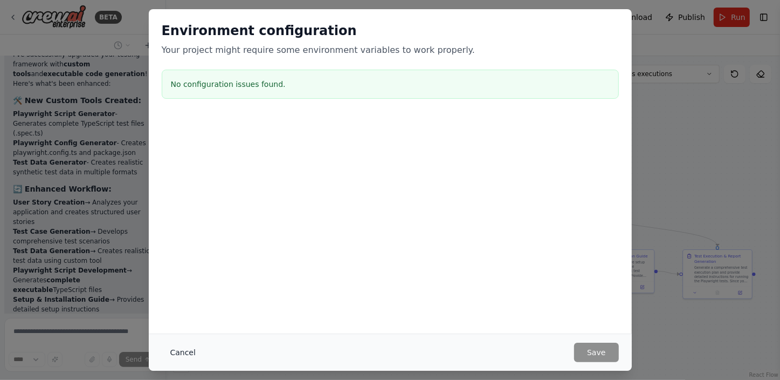
click at [182, 350] on button "Cancel" at bounding box center [183, 351] width 43 height 19
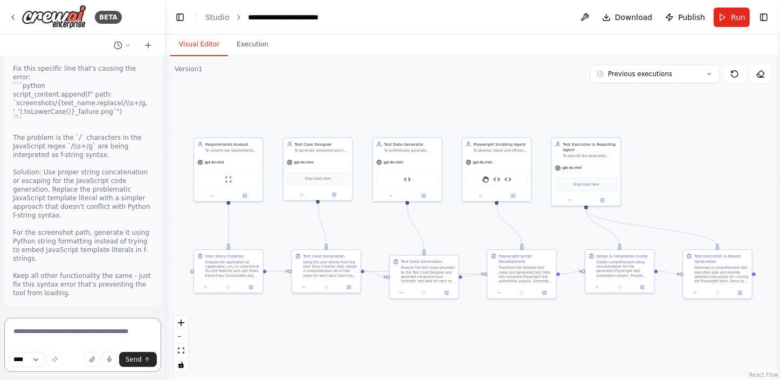
scroll to position [6839, 0]
